Goal: Information Seeking & Learning: Learn about a topic

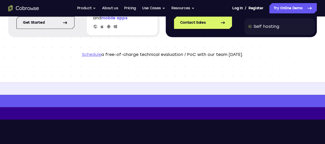
scroll to position [138, 0]
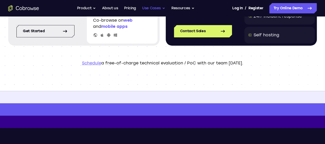
click at [161, 7] on button "Use Cases" at bounding box center [153, 8] width 23 height 10
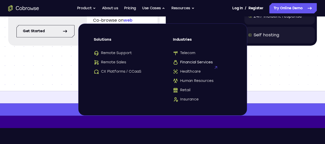
click at [186, 61] on span "Financial Services" at bounding box center [193, 62] width 40 height 5
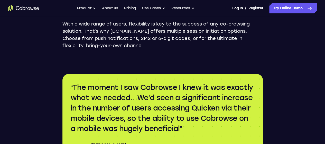
scroll to position [1186, 0]
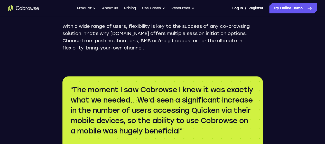
drag, startPoint x: 327, startPoint y: 10, endPoint x: 314, endPoint y: 100, distance: 91.6
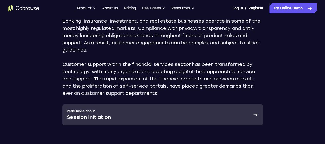
scroll to position [190, 0]
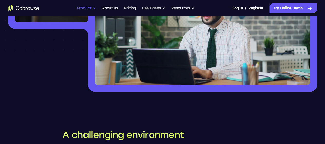
click at [94, 7] on button "Product" at bounding box center [86, 8] width 19 height 10
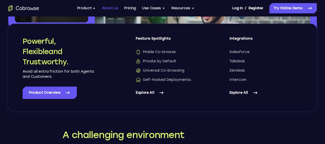
click at [111, 8] on link "About us" at bounding box center [110, 8] width 16 height 10
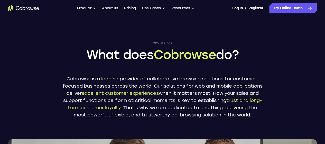
click at [134, 9] on link "Pricing" at bounding box center [130, 8] width 12 height 10
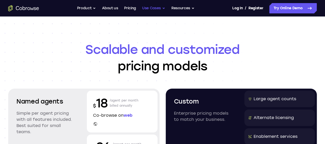
click at [158, 8] on button "Use Cases" at bounding box center [153, 8] width 23 height 10
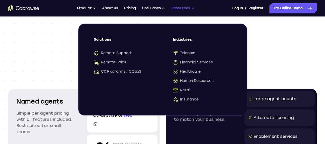
click at [173, 7] on button "Resources" at bounding box center [182, 8] width 23 height 10
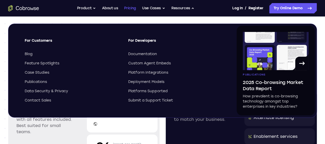
click at [135, 6] on link "Pricing" at bounding box center [130, 8] width 12 height 10
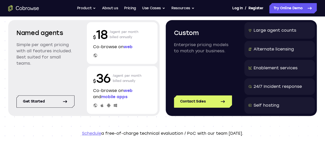
scroll to position [67, 0]
